Goal: Find contact information: Find contact information

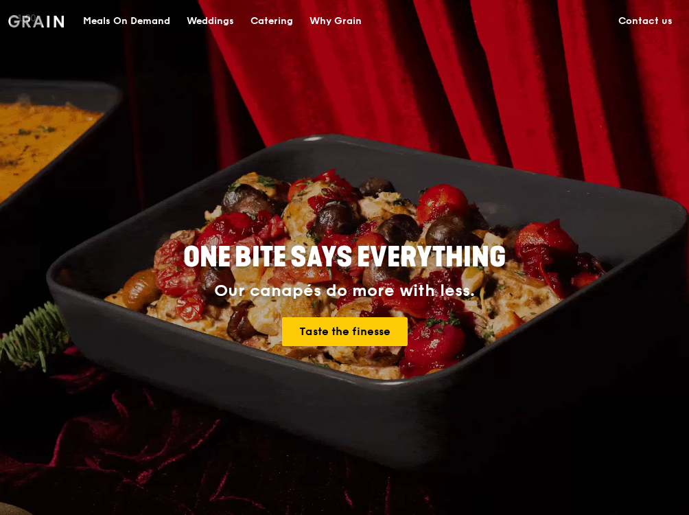
click at [650, 30] on link "Contact us" at bounding box center [645, 21] width 71 height 41
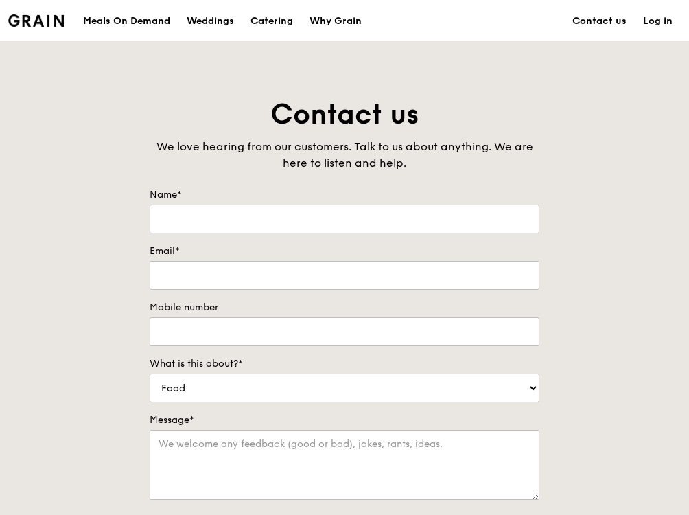
click at [65, 223] on div "Contact us We love hearing from our customers. Talk to us about anything. We ar…" at bounding box center [344, 383] width 689 height 574
